Goal: Task Accomplishment & Management: Manage account settings

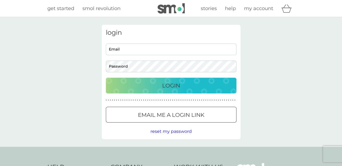
type input "[EMAIL_ADDRESS][DOMAIN_NAME]"
click at [176, 88] on p "Login" at bounding box center [171, 85] width 18 height 9
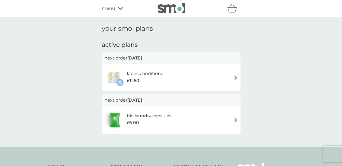
click at [119, 8] on icon at bounding box center [120, 8] width 5 height 3
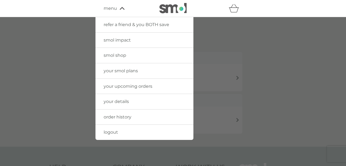
click at [125, 72] on span "your smol plans" at bounding box center [121, 70] width 34 height 5
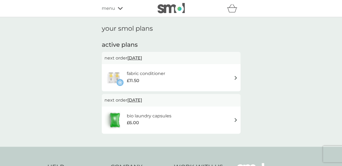
click at [119, 10] on icon at bounding box center [120, 8] width 5 height 3
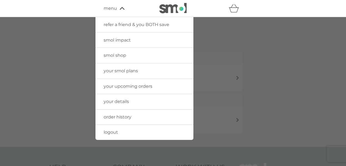
click at [120, 70] on span "your smol plans" at bounding box center [121, 70] width 34 height 5
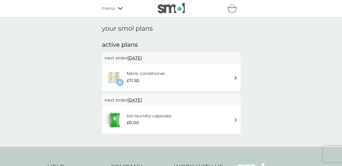
click at [237, 78] on img at bounding box center [236, 78] width 4 height 4
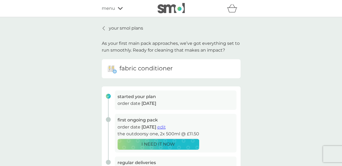
click at [104, 29] on icon at bounding box center [104, 28] width 2 height 4
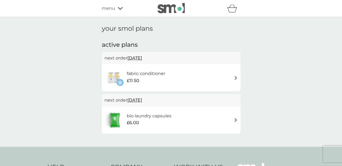
click at [237, 122] on div "bio laundry capsules £6.00" at bounding box center [171, 120] width 133 height 19
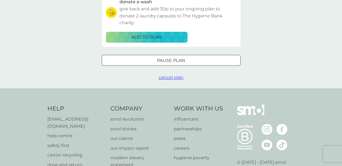
scroll to position [191, 0]
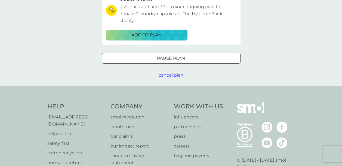
click at [175, 61] on div at bounding box center [171, 59] width 20 height 6
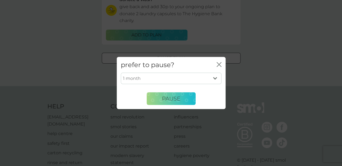
click at [217, 81] on select "1 month 2 months 3 months 4 months 5 months 6 months" at bounding box center [171, 78] width 101 height 11
select select "6"
click at [121, 73] on select "1 month 2 months 3 months 4 months 5 months 6 months" at bounding box center [171, 78] width 101 height 11
click at [179, 100] on span "Pause" at bounding box center [171, 99] width 19 height 7
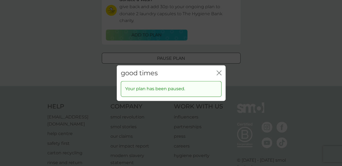
click at [219, 71] on icon "close" at bounding box center [219, 72] width 5 height 5
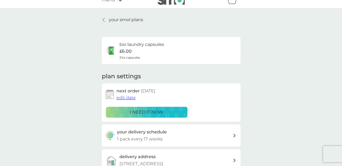
scroll to position [0, 0]
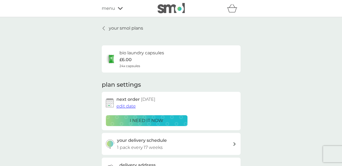
click at [104, 27] on icon at bounding box center [104, 28] width 2 height 4
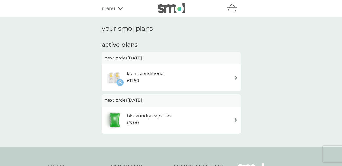
click at [235, 79] on img at bounding box center [236, 78] width 4 height 4
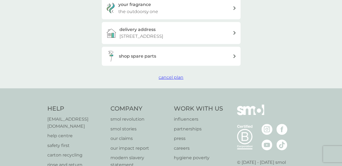
scroll to position [218, 0]
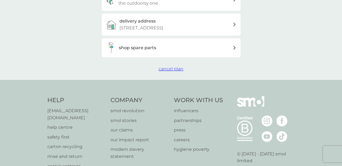
click at [176, 72] on span "cancel plan" at bounding box center [171, 68] width 25 height 5
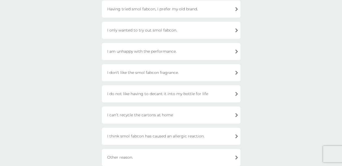
scroll to position [136, 0]
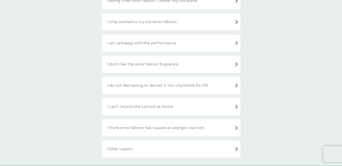
click at [235, 65] on div "I don't like the smol fabcon fragrance." at bounding box center [171, 64] width 139 height 17
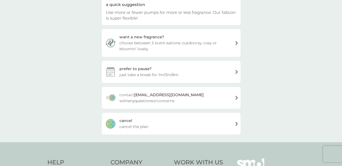
scroll to position [54, 0]
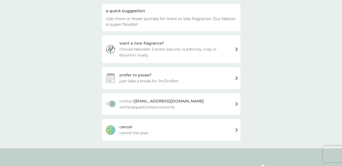
click at [134, 133] on span "cancel the plan" at bounding box center [133, 133] width 29 height 6
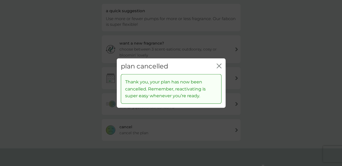
click at [218, 67] on icon "close" at bounding box center [218, 66] width 2 height 4
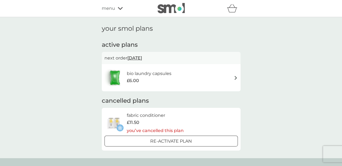
click at [235, 78] on img at bounding box center [236, 78] width 4 height 4
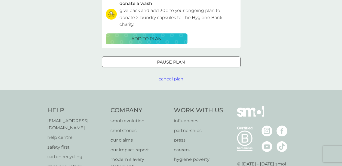
scroll to position [191, 0]
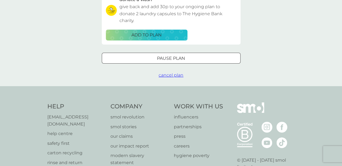
click at [171, 78] on span "cancel plan" at bounding box center [171, 75] width 25 height 5
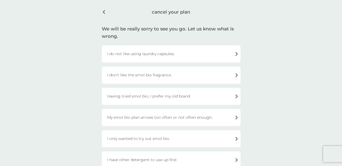
scroll to position [27, 0]
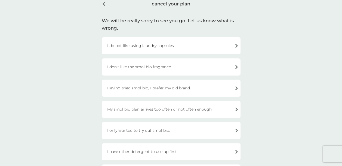
click at [235, 66] on div "I don't like the smol bio fragrance." at bounding box center [171, 67] width 139 height 17
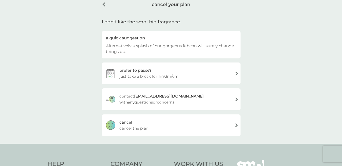
click at [151, 128] on div "cancel cancel the plan" at bounding box center [171, 126] width 139 height 22
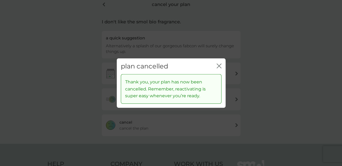
click at [219, 65] on icon "close" at bounding box center [219, 65] width 5 height 5
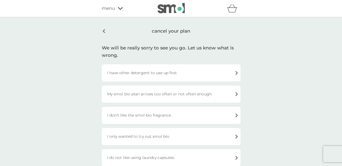
scroll to position [27, 0]
